Goal: Transaction & Acquisition: Purchase product/service

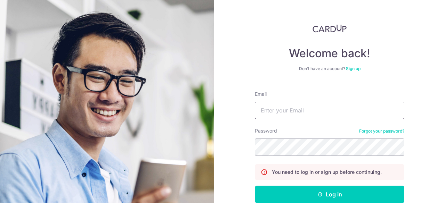
click at [291, 109] on input "Email" at bounding box center [329, 110] width 149 height 17
type input "remask97@gmail.com"
click at [255, 186] on button "Log in" at bounding box center [329, 194] width 149 height 17
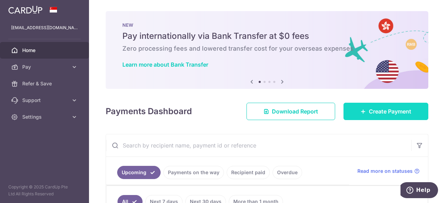
click at [348, 112] on link "Create Payment" at bounding box center [385, 111] width 85 height 17
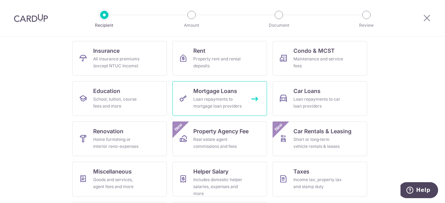
scroll to position [77, 0]
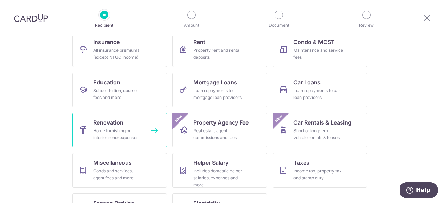
click at [133, 138] on div "Home furnishing or interior reno-expenses" at bounding box center [118, 135] width 50 height 14
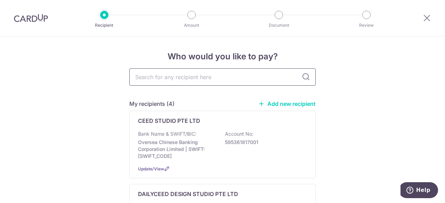
click at [211, 75] on input "text" at bounding box center [222, 76] width 186 height 17
click at [246, 79] on input "text" at bounding box center [222, 76] width 186 height 17
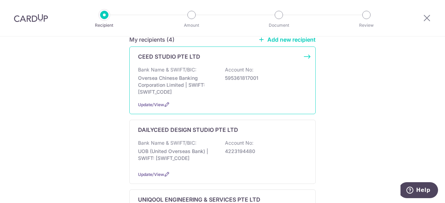
scroll to position [64, 0]
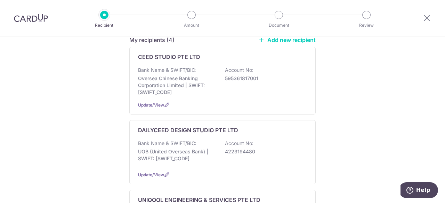
click at [293, 39] on link "Add new recipient" at bounding box center [286, 39] width 57 height 7
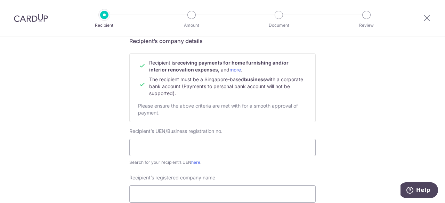
scroll to position [58, 0]
click at [222, 154] on input "text" at bounding box center [222, 147] width 186 height 17
